Goal: Task Accomplishment & Management: Manage account settings

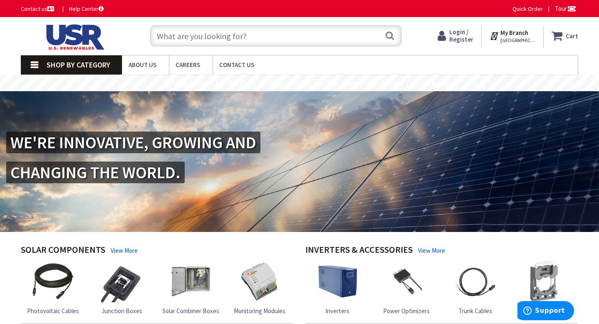
click at [507, 36] on strong "My Branch" at bounding box center [514, 33] width 28 height 8
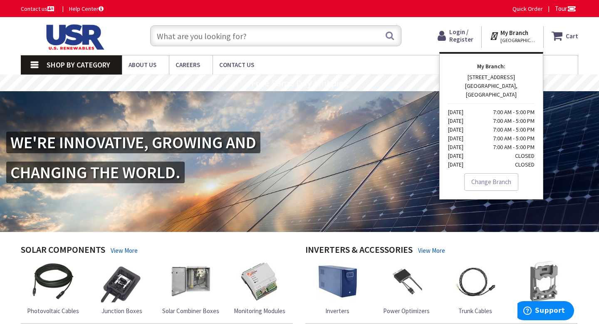
click at [507, 36] on strong "My Branch" at bounding box center [514, 33] width 28 height 8
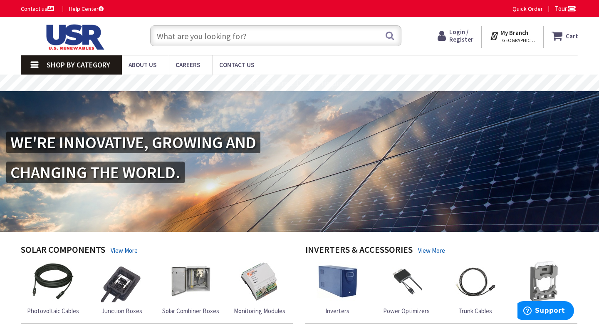
click at [461, 30] on span "Login / Register" at bounding box center [461, 35] width 24 height 15
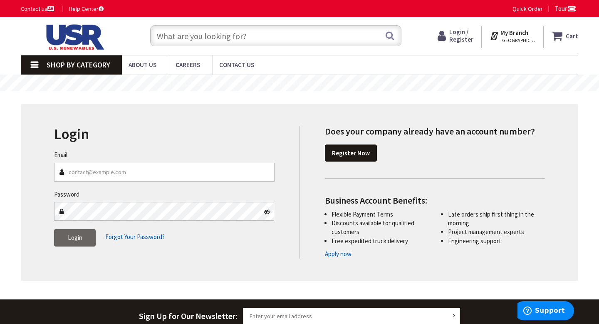
click at [156, 178] on input "Email" at bounding box center [164, 172] width 220 height 19
type input "[EMAIL_ADDRESS][DOMAIN_NAME]"
click at [75, 237] on span "Login" at bounding box center [75, 237] width 15 height 8
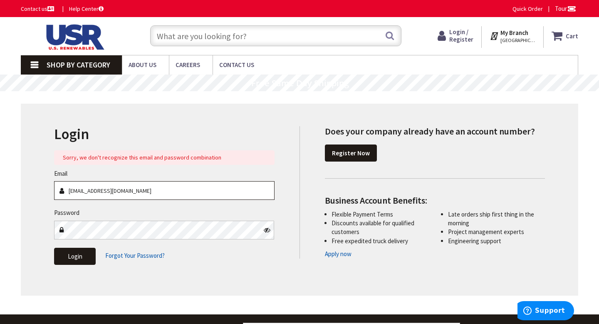
drag, startPoint x: 127, startPoint y: 191, endPoint x: 40, endPoint y: 188, distance: 87.0
click at [40, 188] on div "Login Sorry, we don't recognize this email and password combination Email [EMAI…" at bounding box center [299, 200] width 557 height 192
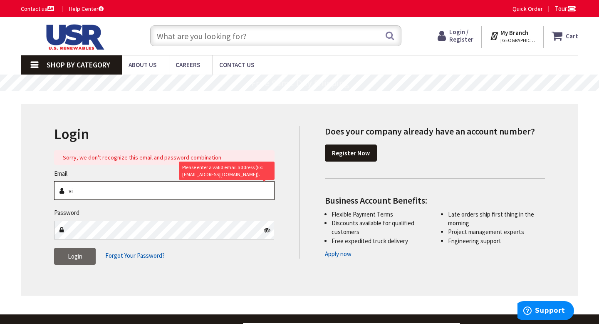
type input "v"
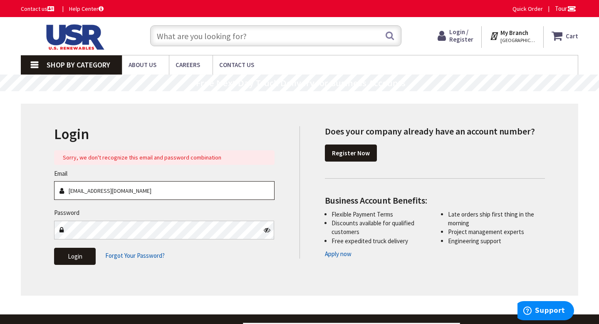
type input "[EMAIL_ADDRESS][DOMAIN_NAME]"
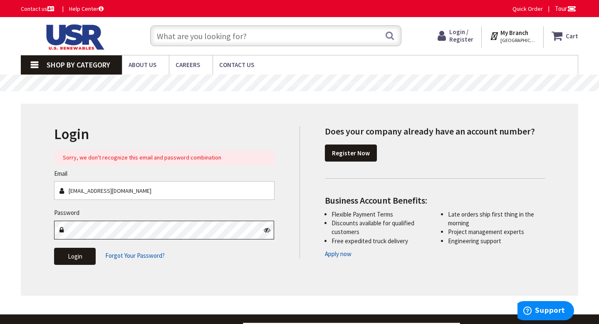
click at [46, 228] on div "Login Sorry, we don't recognize this email and password combination Email [EMAI…" at bounding box center [299, 200] width 557 height 192
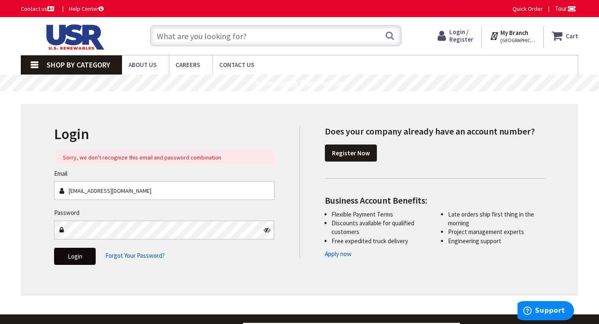
click at [71, 255] on span "Login" at bounding box center [75, 256] width 15 height 8
